Goal: Task Accomplishment & Management: Use online tool/utility

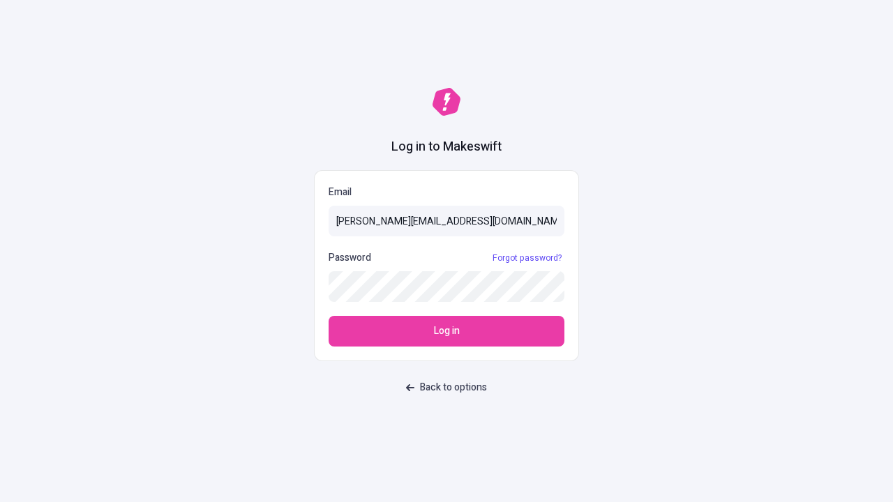
type input "[PERSON_NAME][EMAIL_ADDRESS][DOMAIN_NAME]"
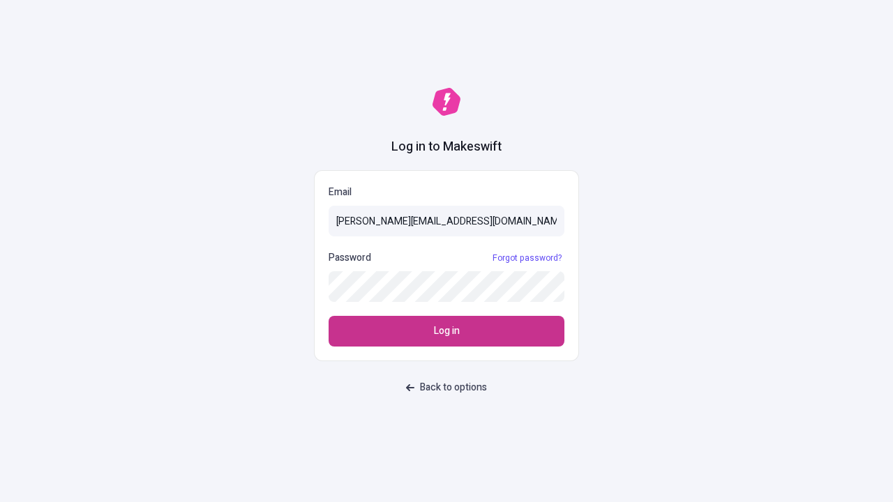
click at [446, 331] on span "Log in" at bounding box center [447, 331] width 26 height 15
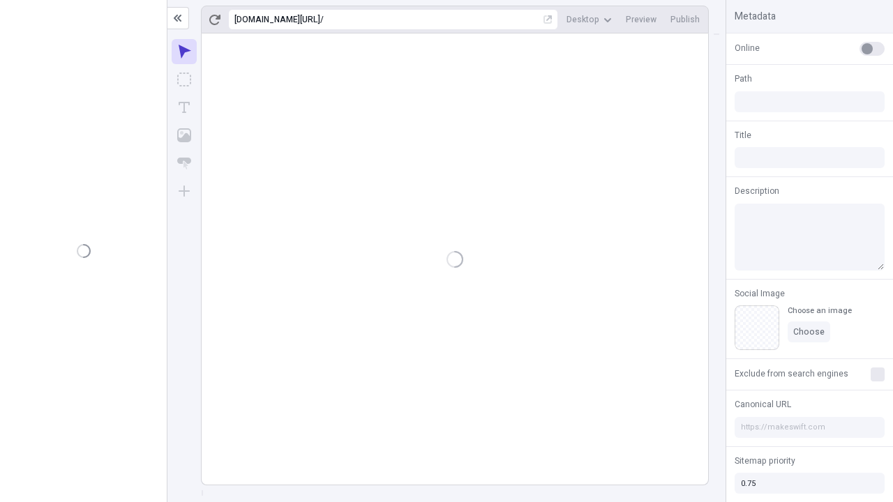
type input "/deep-link-deinde"
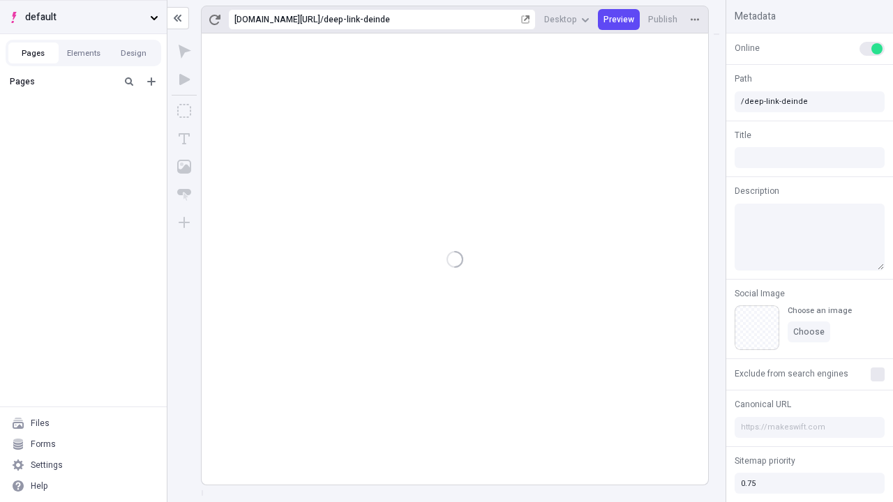
click at [83, 17] on span "default" at bounding box center [84, 17] width 119 height 15
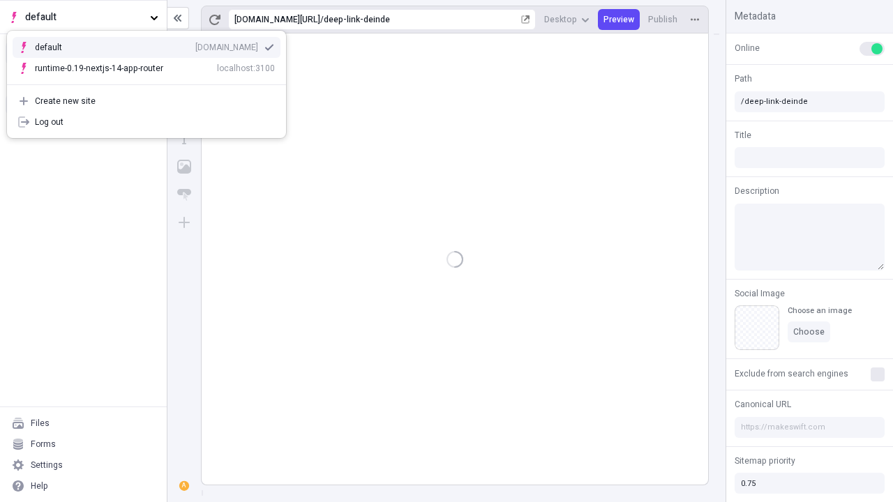
click at [195, 45] on div "[DOMAIN_NAME]" at bounding box center [226, 47] width 63 height 11
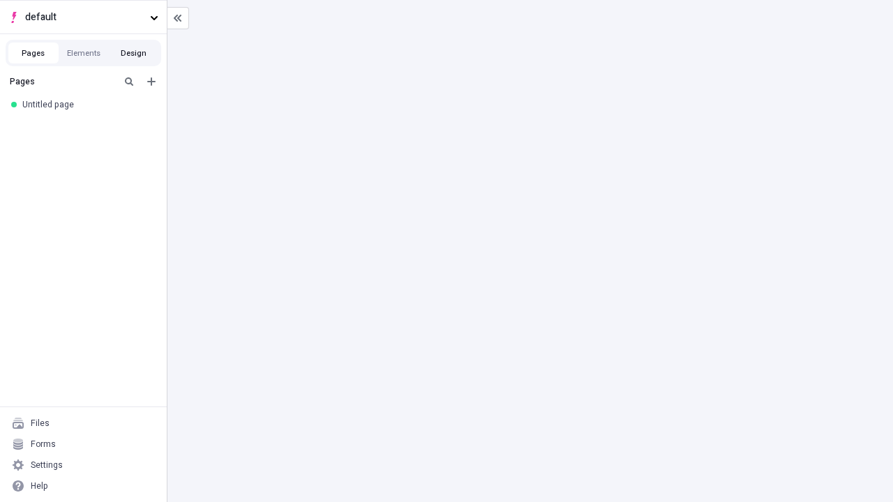
click at [133, 53] on button "Design" at bounding box center [134, 53] width 50 height 21
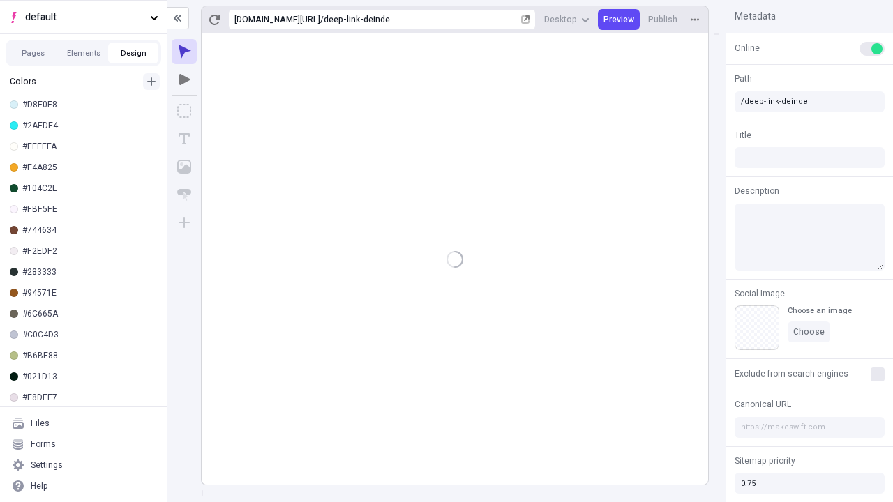
click at [151, 82] on icon "button" at bounding box center [151, 81] width 8 height 8
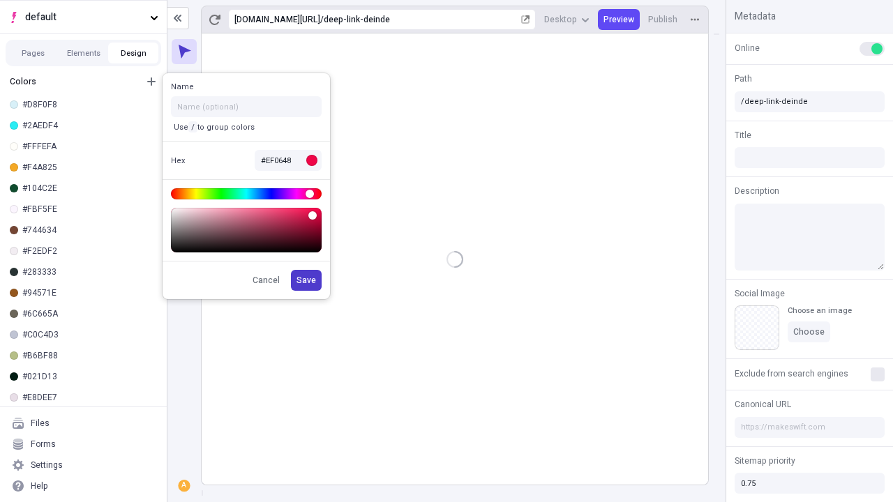
click at [307, 280] on span "Save" at bounding box center [306, 280] width 20 height 11
